Goal: Information Seeking & Learning: Find specific fact

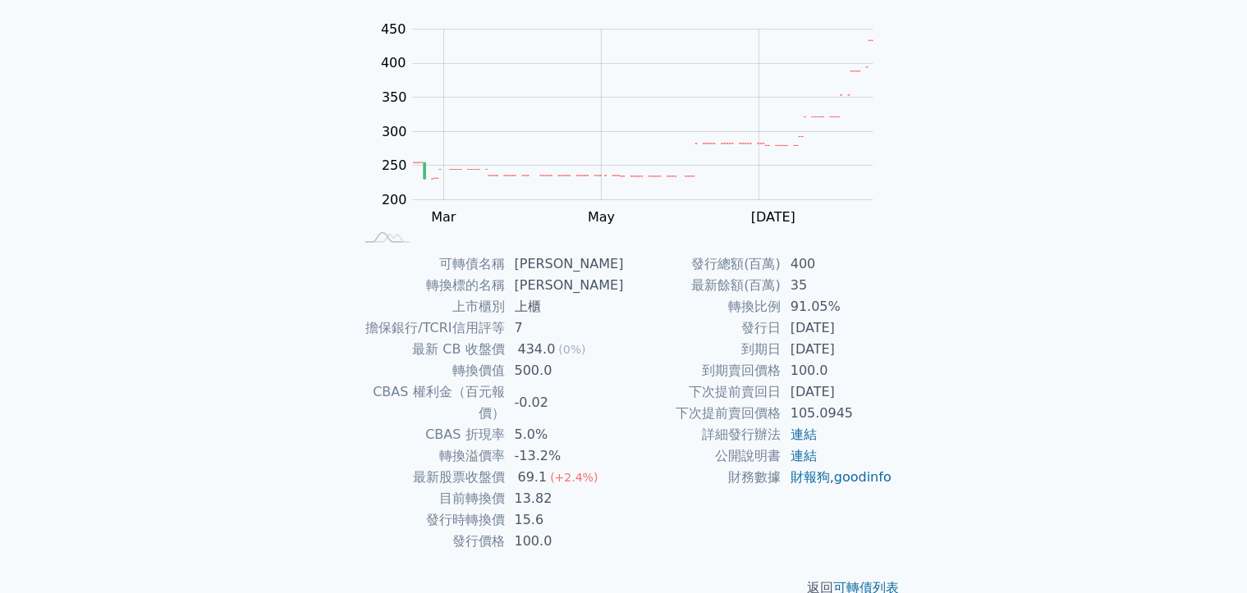
scroll to position [167, 0]
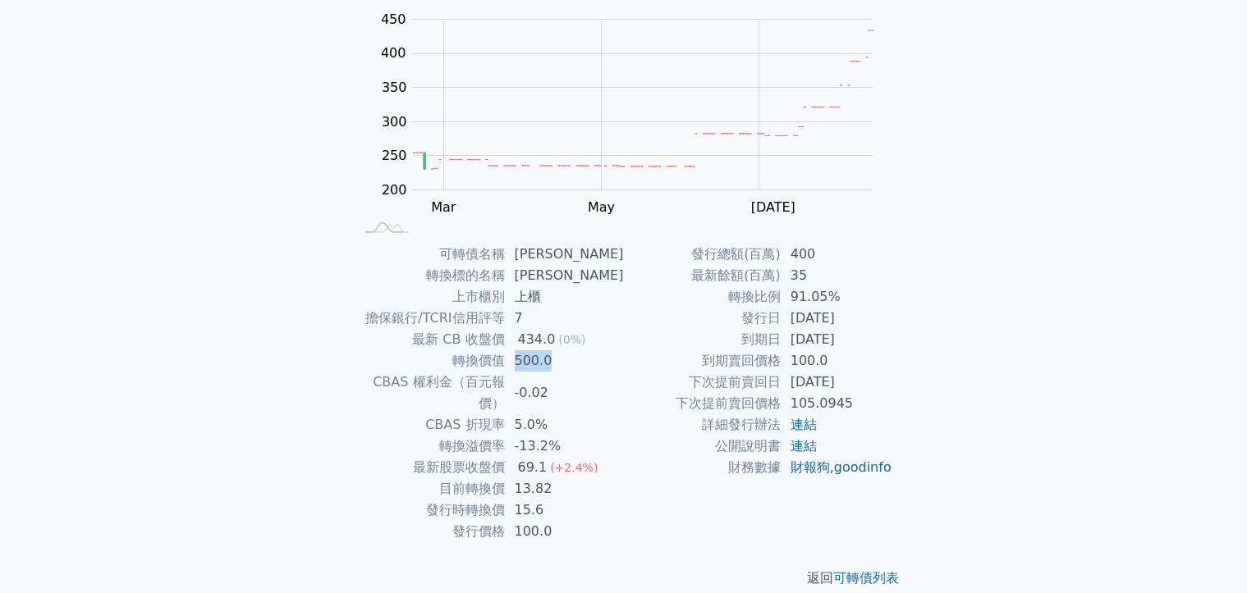
drag, startPoint x: 520, startPoint y: 360, endPoint x: 604, endPoint y: 360, distance: 83.7
click at [604, 360] on td "500.0" at bounding box center [564, 360] width 119 height 21
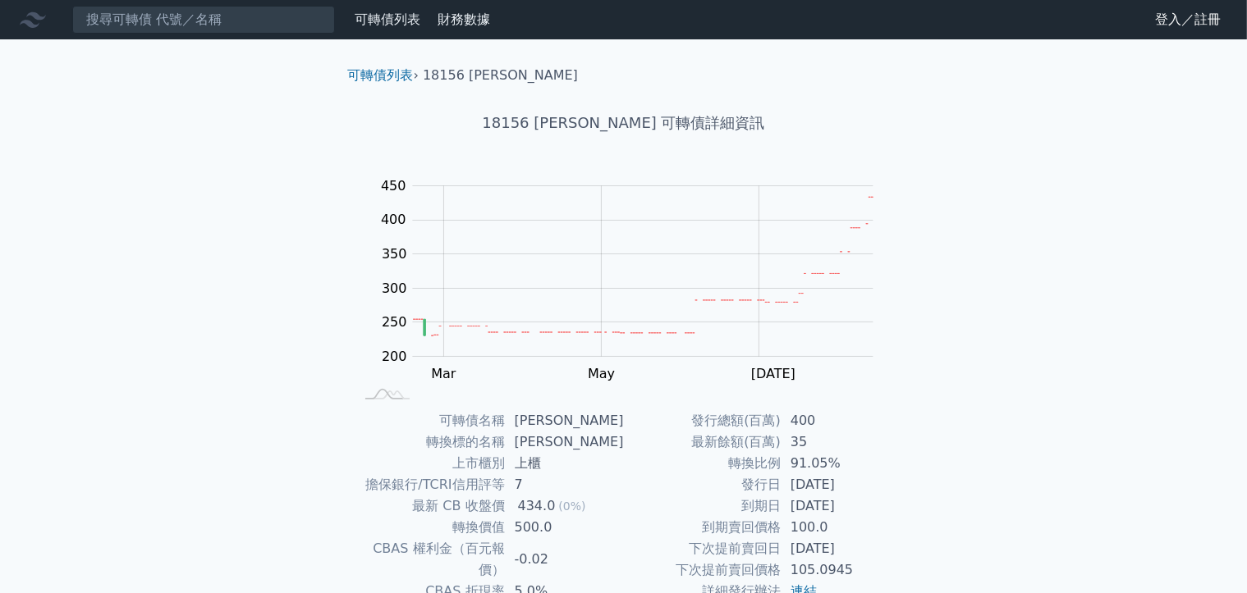
scroll to position [164, 0]
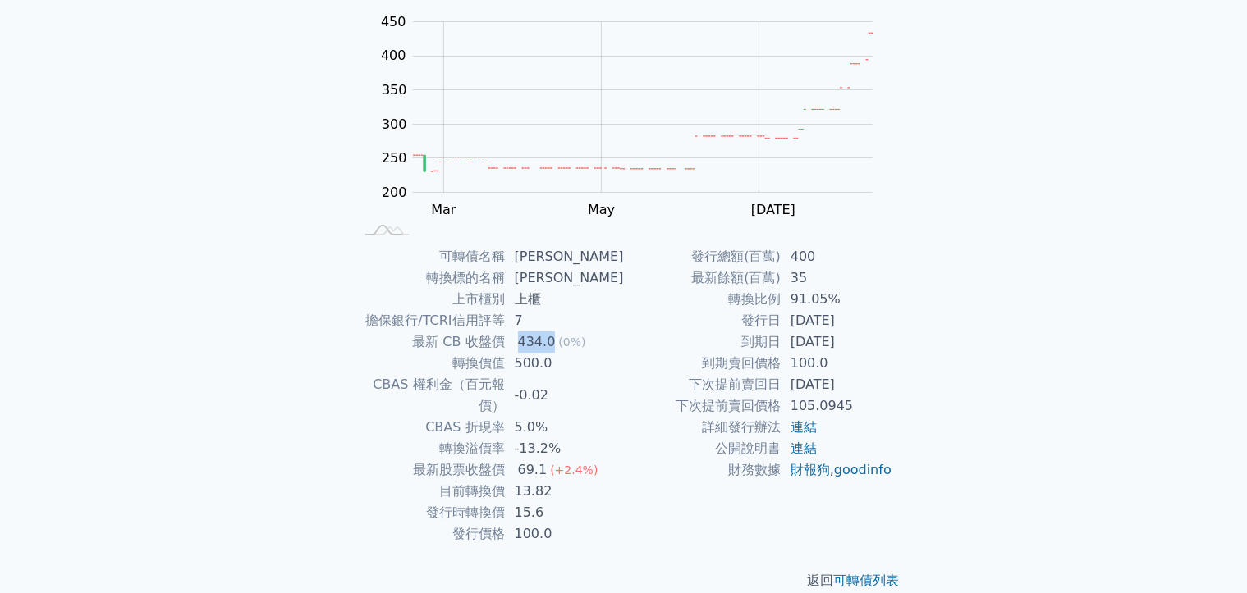
drag, startPoint x: 522, startPoint y: 350, endPoint x: 557, endPoint y: 347, distance: 35.4
click at [557, 347] on div "434.0" at bounding box center [537, 342] width 44 height 21
drag, startPoint x: 521, startPoint y: 451, endPoint x: 644, endPoint y: 480, distance: 125.8
click at [551, 460] on div "69.1" at bounding box center [533, 470] width 36 height 21
drag, startPoint x: 572, startPoint y: 476, endPoint x: 512, endPoint y: 477, distance: 59.9
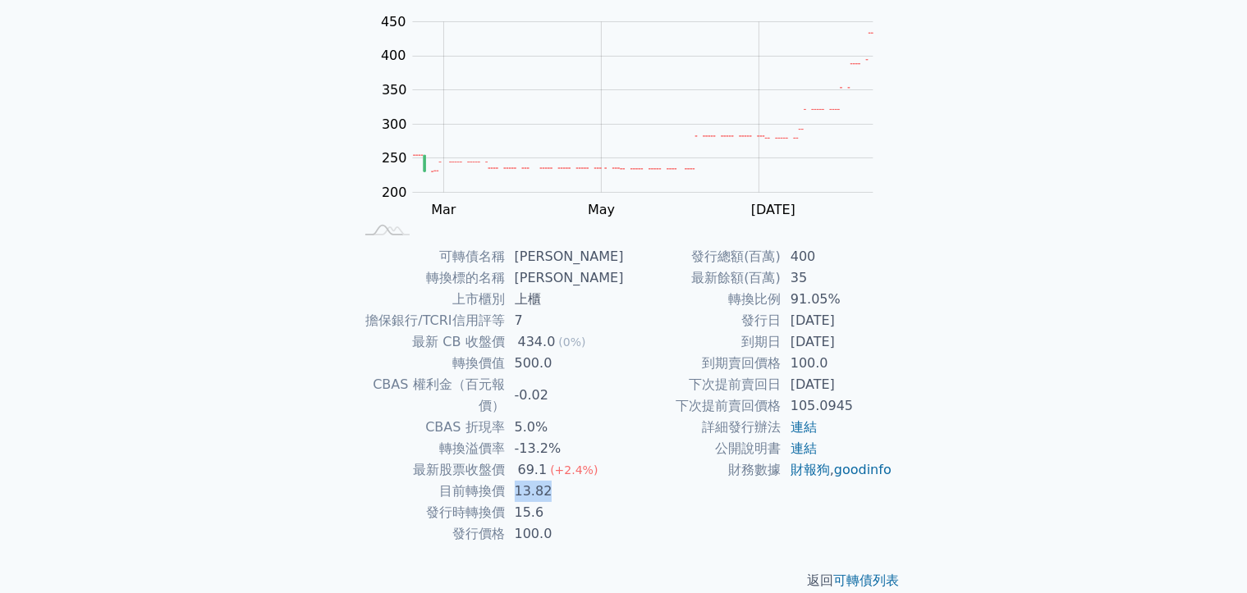
click at [512, 481] on td "13.82" at bounding box center [564, 491] width 119 height 21
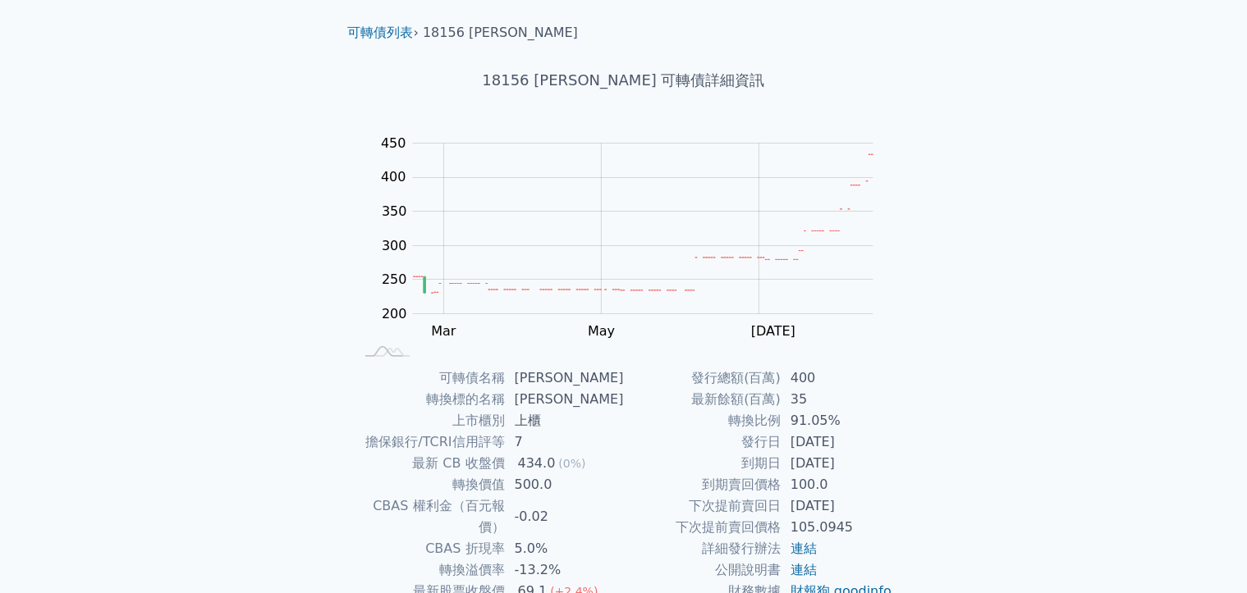
scroll to position [0, 0]
